Goal: Task Accomplishment & Management: Use online tool/utility

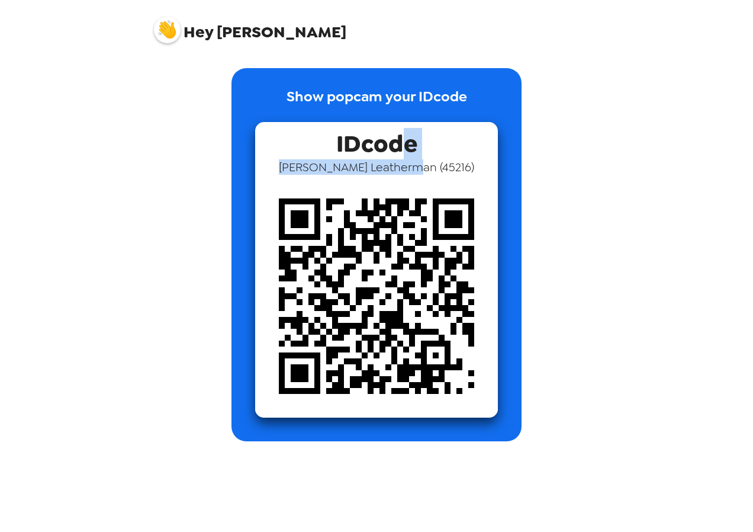
drag, startPoint x: 395, startPoint y: 163, endPoint x: 386, endPoint y: 182, distance: 21.2
click at [386, 182] on div "IDcode [PERSON_NAME] ( 45216 )" at bounding box center [376, 269] width 243 height 295
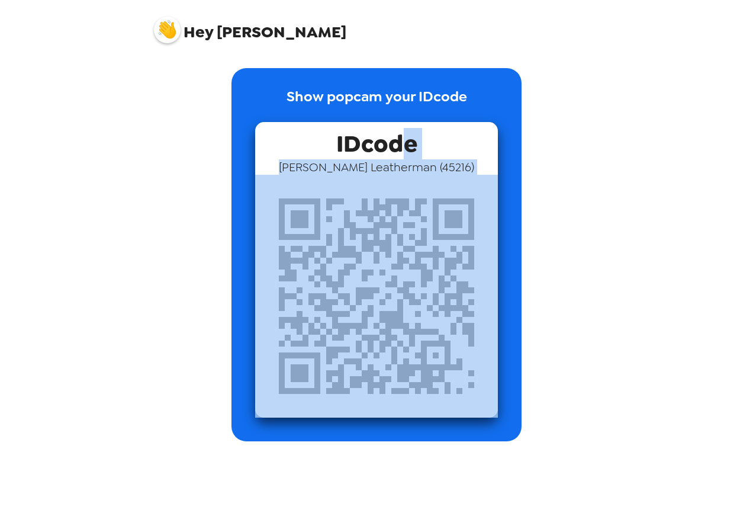
drag, startPoint x: 386, startPoint y: 182, endPoint x: 482, endPoint y: 135, distance: 106.9
click at [482, 135] on div "IDcode [PERSON_NAME] ( 45216 )" at bounding box center [376, 269] width 243 height 295
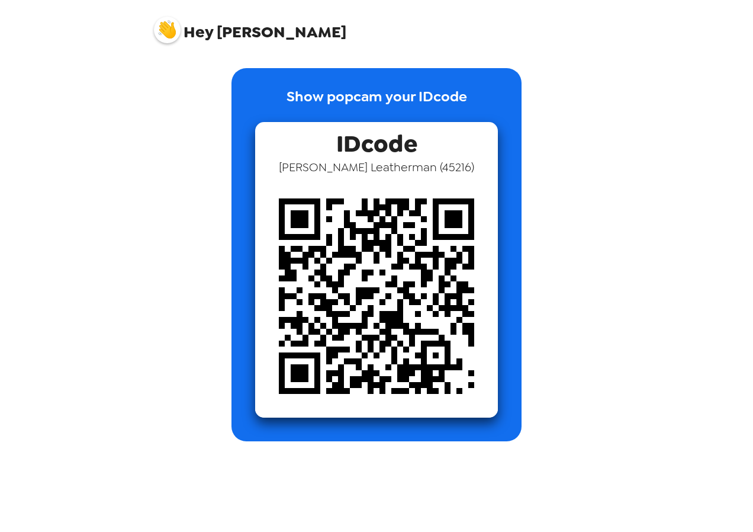
click at [591, 109] on div "Show popcam your IDcode IDcode [PERSON_NAME] ( 45216 )" at bounding box center [377, 254] width 450 height 373
